Goal: Task Accomplishment & Management: Use online tool/utility

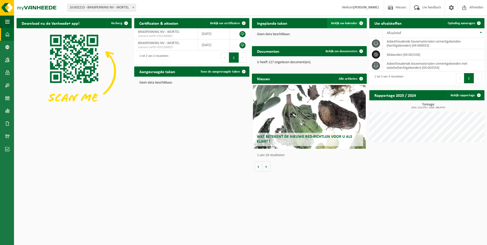
click at [362, 21] on span at bounding box center [361, 23] width 10 height 10
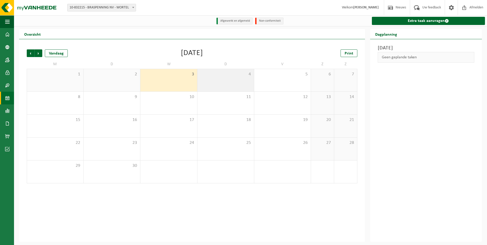
click at [227, 80] on div "4" at bounding box center [226, 80] width 57 height 22
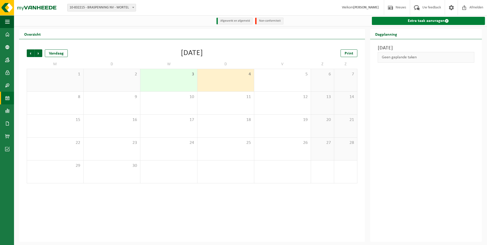
click at [439, 23] on link "Extra taak aanvragen" at bounding box center [428, 21] width 113 height 8
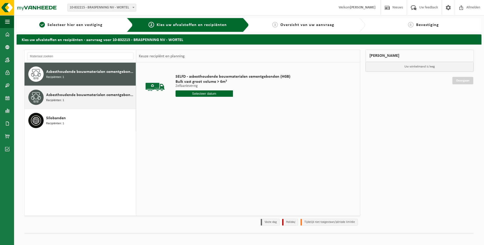
click at [93, 89] on div "Asbesthoudende bouwmaterialen cementgebonden met isolatie(hechtgebonden) Recipi…" at bounding box center [79, 97] width 111 height 23
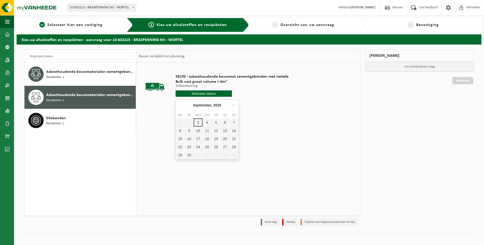
click at [199, 92] on input "text" at bounding box center [203, 93] width 57 height 6
click at [209, 122] on div "4" at bounding box center [206, 123] width 9 height 8
type input "Van 2025-09-04"
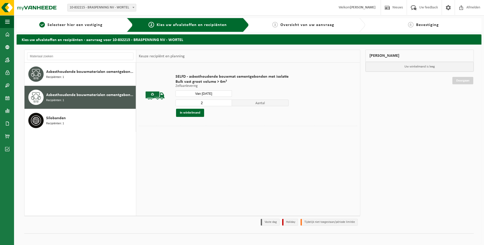
type input "2"
click at [227, 102] on input "2" at bounding box center [203, 103] width 57 height 7
click at [185, 112] on button "In winkelmand" at bounding box center [190, 113] width 28 height 8
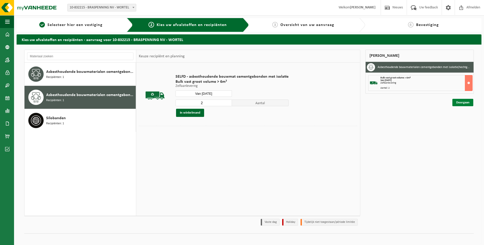
click at [455, 104] on link "Doorgaan" at bounding box center [462, 102] width 21 height 7
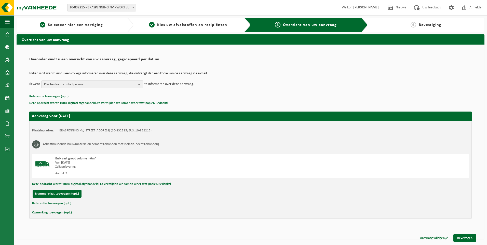
click at [100, 80] on td "Indien u dit wenst kunt u een collega informeren over deze aanvraag, die ontvan…" at bounding box center [250, 76] width 443 height 9
click at [94, 84] on span "Kies bestaand contactpersoon" at bounding box center [90, 85] width 92 height 8
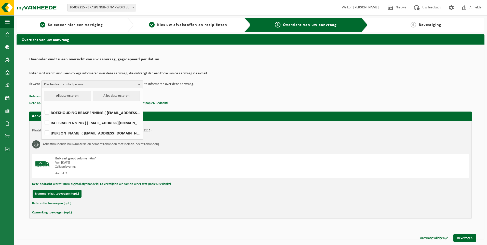
click at [257, 95] on p "Referentie toevoegen (opt.)" at bounding box center [250, 96] width 443 height 7
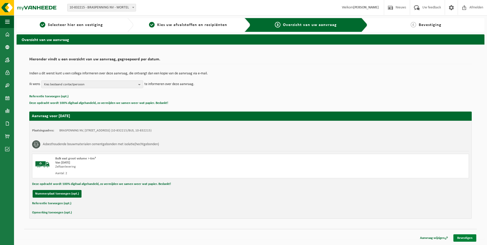
click at [466, 237] on link "Bevestigen" at bounding box center [465, 238] width 23 height 7
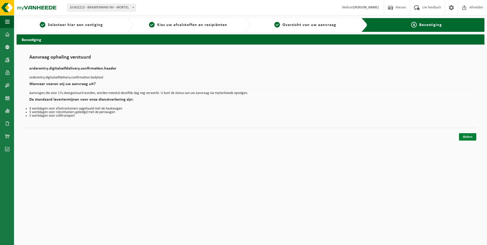
click at [470, 137] on link "Sluiten" at bounding box center [467, 136] width 17 height 7
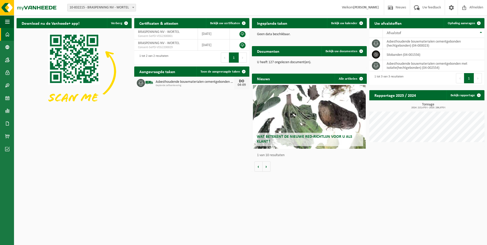
click at [242, 85] on div "04-09" at bounding box center [242, 85] width 10 height 4
click at [208, 85] on span "Geplande zelfaanlevering" at bounding box center [195, 85] width 79 height 3
click at [152, 82] on img at bounding box center [149, 82] width 9 height 9
click at [141, 83] on icon at bounding box center [140, 83] width 5 height 5
click at [166, 82] on span "Asbesthoudende bouwmaterialen cementgebonden met isolatie(hechtgebonden)" at bounding box center [195, 82] width 79 height 4
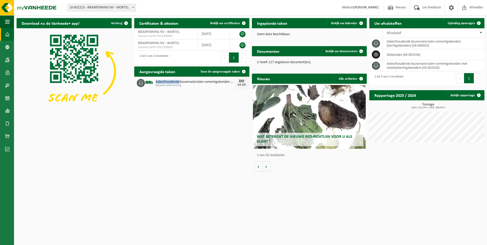
click at [166, 82] on span "Asbesthoudende bouwmaterialen cementgebonden met isolatie(hechtgebonden)" at bounding box center [195, 82] width 79 height 4
drag, startPoint x: 166, startPoint y: 82, endPoint x: 213, endPoint y: 119, distance: 59.4
click at [213, 119] on div "Download nu de Vanheede+ app! Verberg Certificaten & attesten Bekijk uw certifi…" at bounding box center [250, 95] width 471 height 159
